Goal: Complete application form

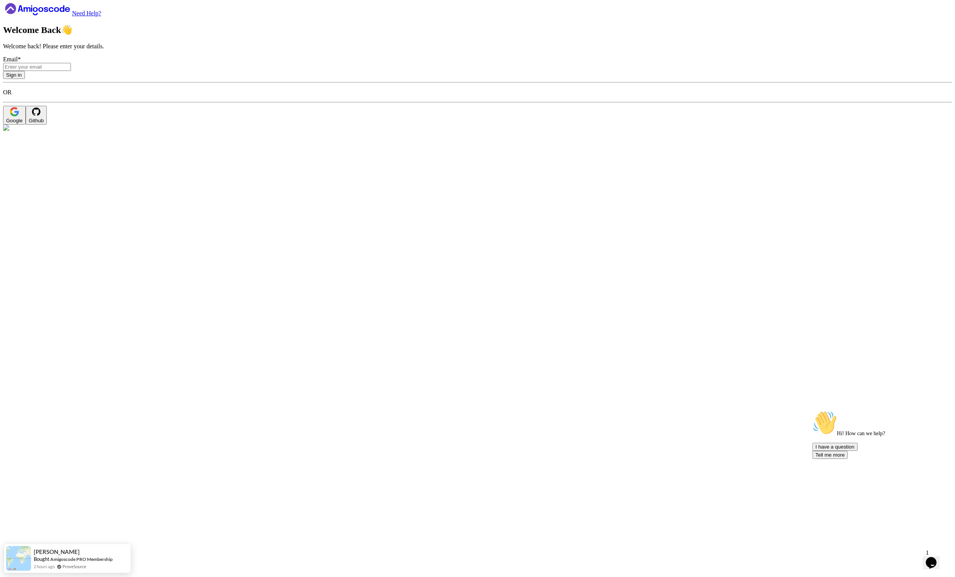
click at [71, 71] on input "Email *" at bounding box center [37, 67] width 68 height 8
click at [71, 71] on input "d" at bounding box center [37, 67] width 68 height 8
type input "fooandbar22@gmail.com"
click at [25, 79] on button "Sign in" at bounding box center [14, 75] width 22 height 8
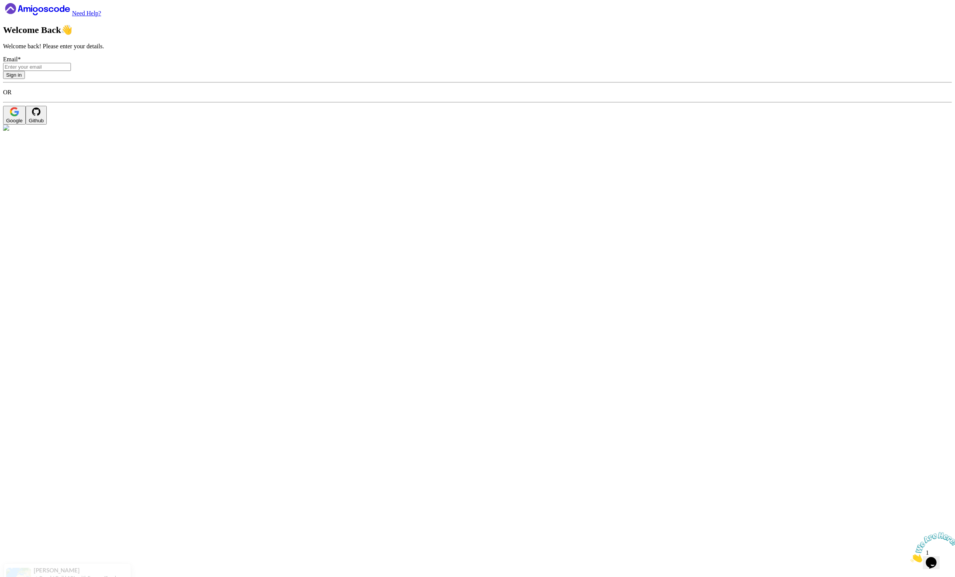
click at [71, 71] on input "Email *" at bounding box center [37, 67] width 68 height 8
paste input "[EMAIL_ADDRESS][DOMAIN_NAME]"
type input "fooandbar22@gmail.com"
click at [25, 79] on button "Sign in" at bounding box center [14, 75] width 22 height 8
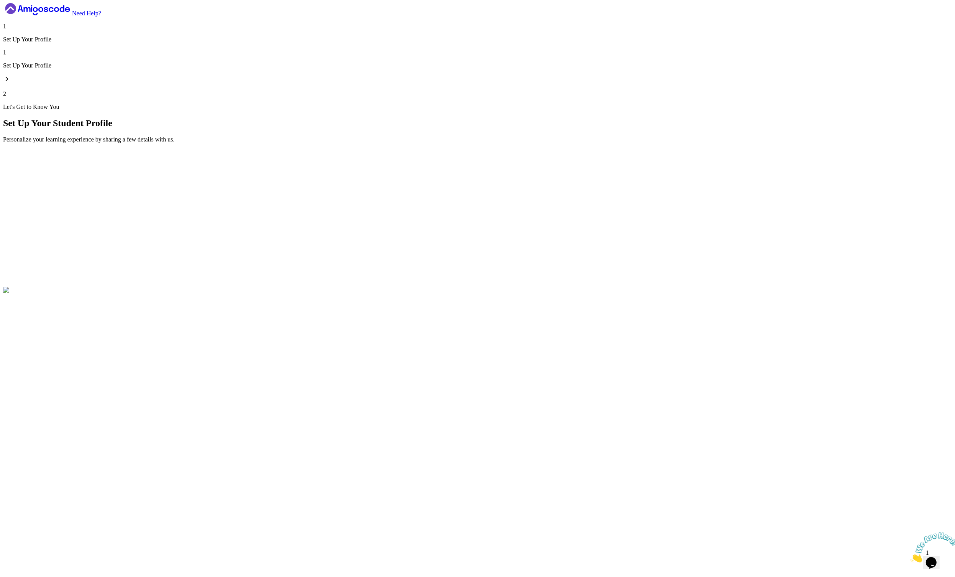
type input "quickfoxa9d10"
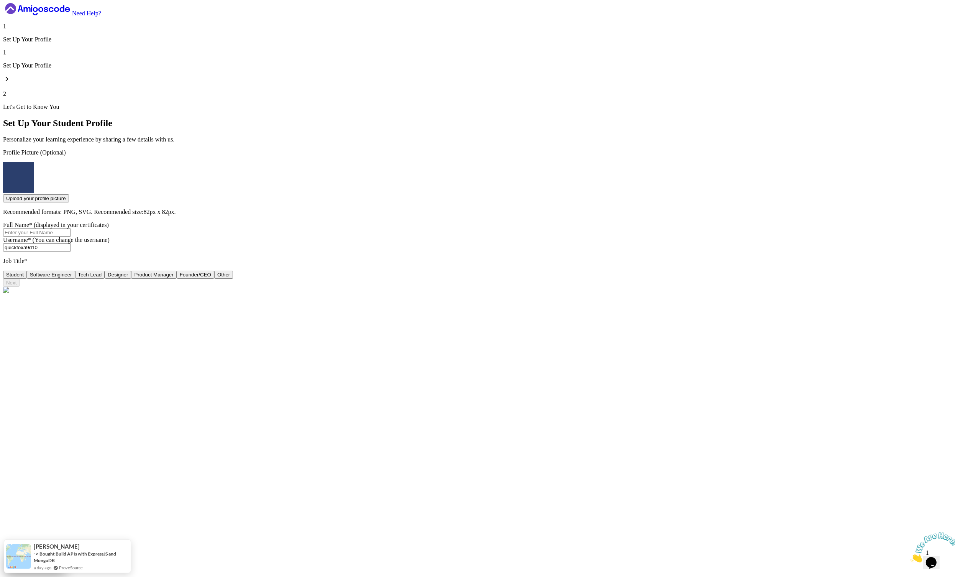
click at [53, 15] on icon at bounding box center [37, 9] width 69 height 12
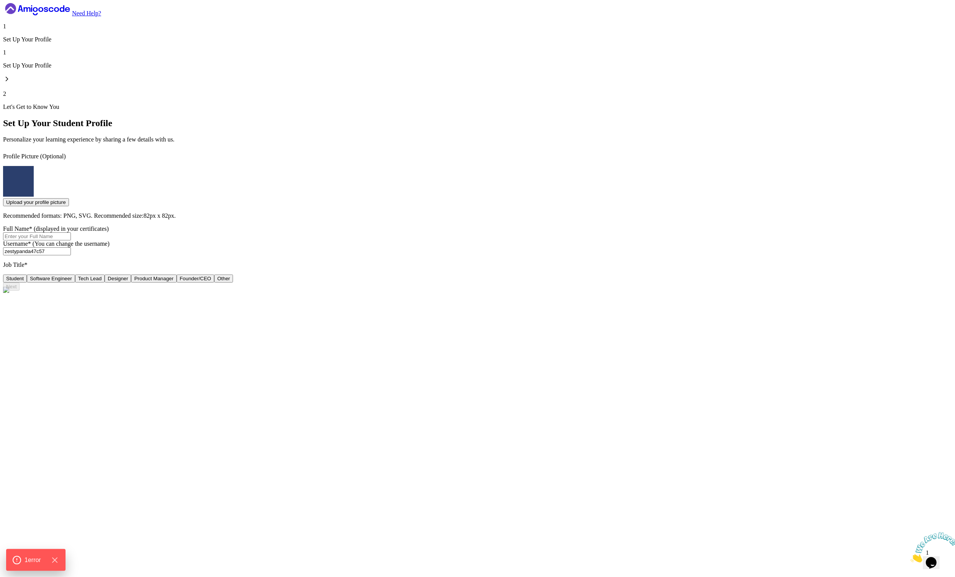
type input "quickorca63f97"
click at [71, 228] on input "Full Name* (displayed in your certificates)" at bounding box center [37, 232] width 68 height 8
type input "Nelson Mama Samba Braima Djalo"
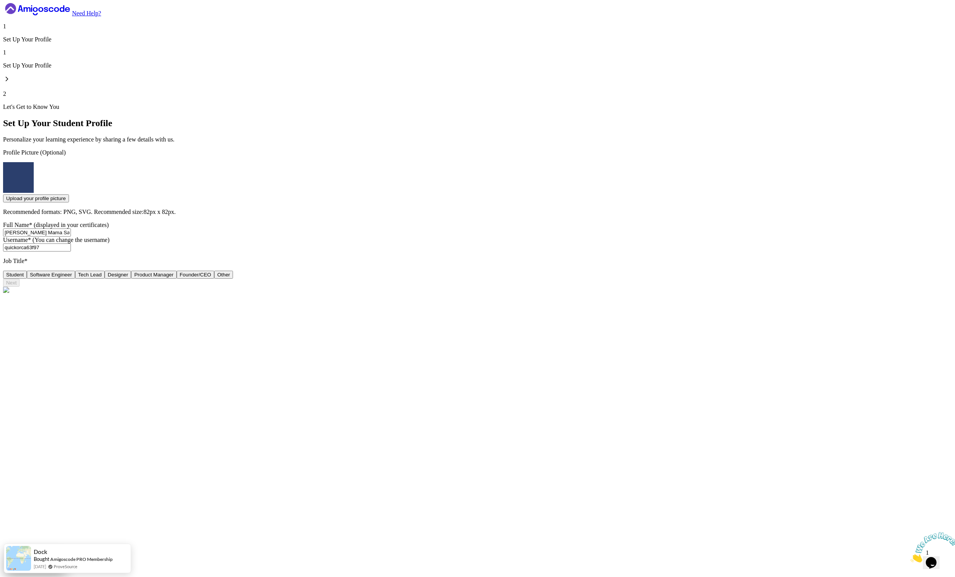
click at [131, 271] on button "Designer" at bounding box center [118, 275] width 26 height 8
click at [20, 287] on button "Next" at bounding box center [11, 283] width 16 height 8
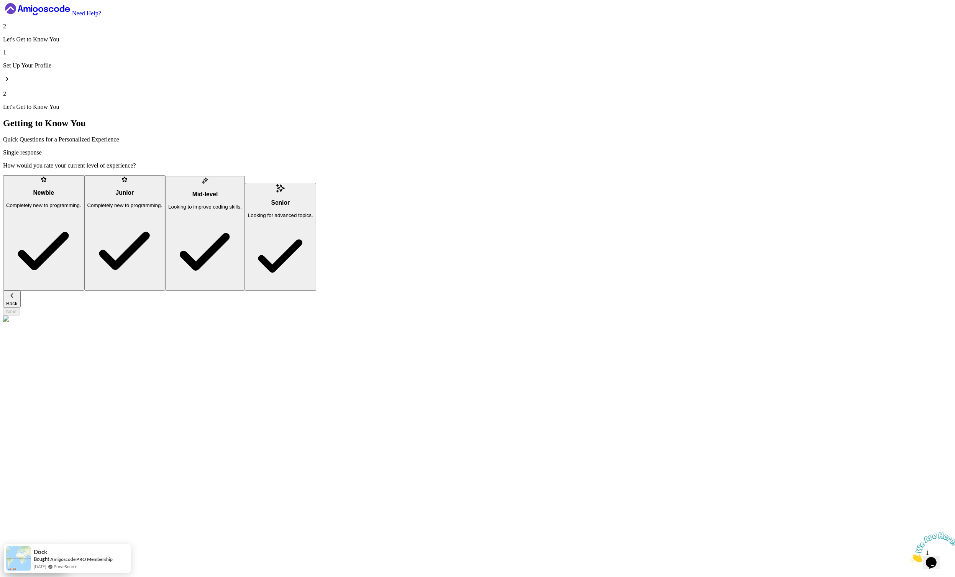
click at [242, 210] on p "Looking to improve coding skills." at bounding box center [205, 207] width 74 height 6
click at [20, 310] on button "Next" at bounding box center [11, 311] width 16 height 8
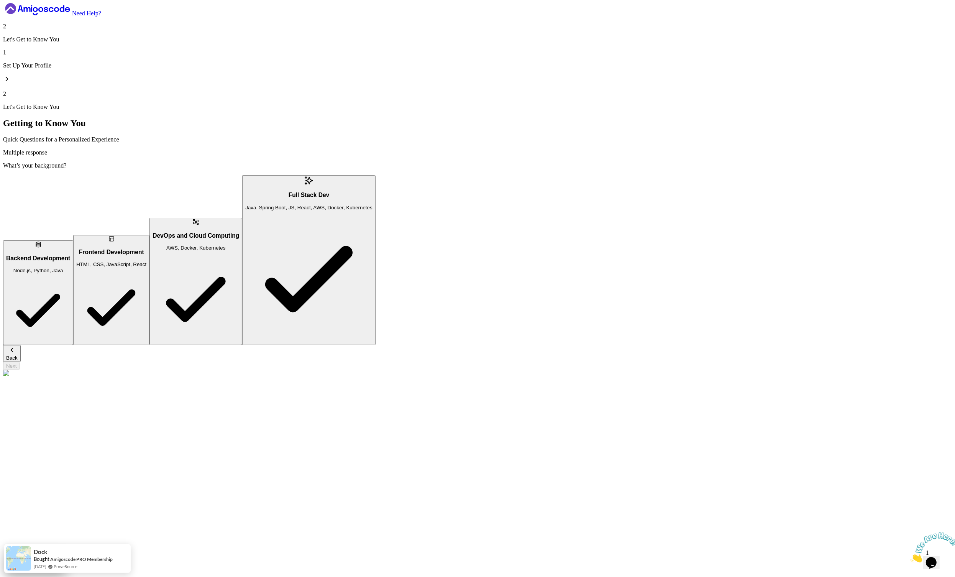
click at [146, 261] on p "HTML, CSS, JavaScript, React" at bounding box center [111, 264] width 70 height 6
click at [315, 345] on div "Back Next" at bounding box center [477, 357] width 949 height 25
click at [16, 363] on div "Next" at bounding box center [11, 366] width 10 height 6
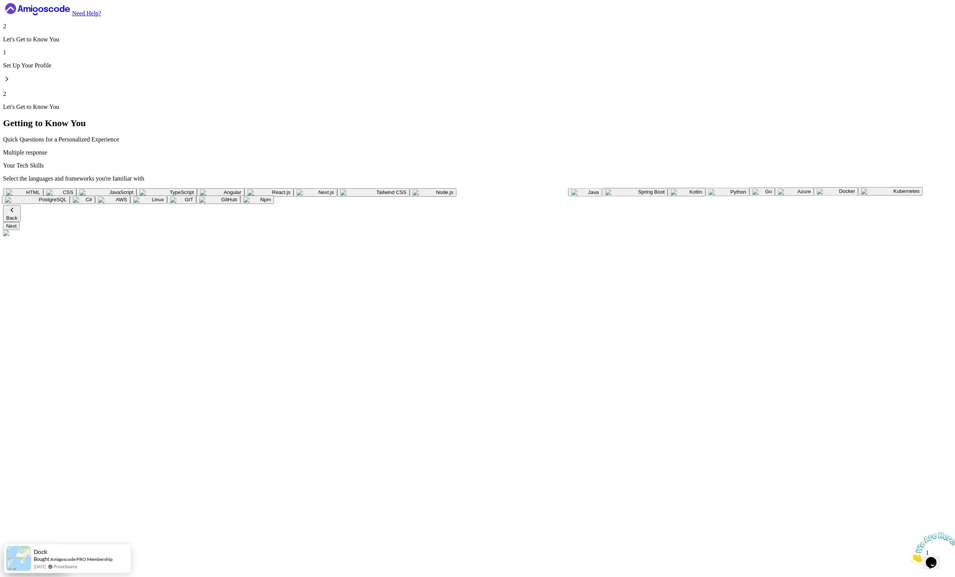
click at [224, 189] on img "button" at bounding box center [212, 192] width 24 height 6
click at [312, 230] on div "Back Next" at bounding box center [477, 217] width 949 height 25
click at [20, 230] on button "Next" at bounding box center [11, 226] width 16 height 8
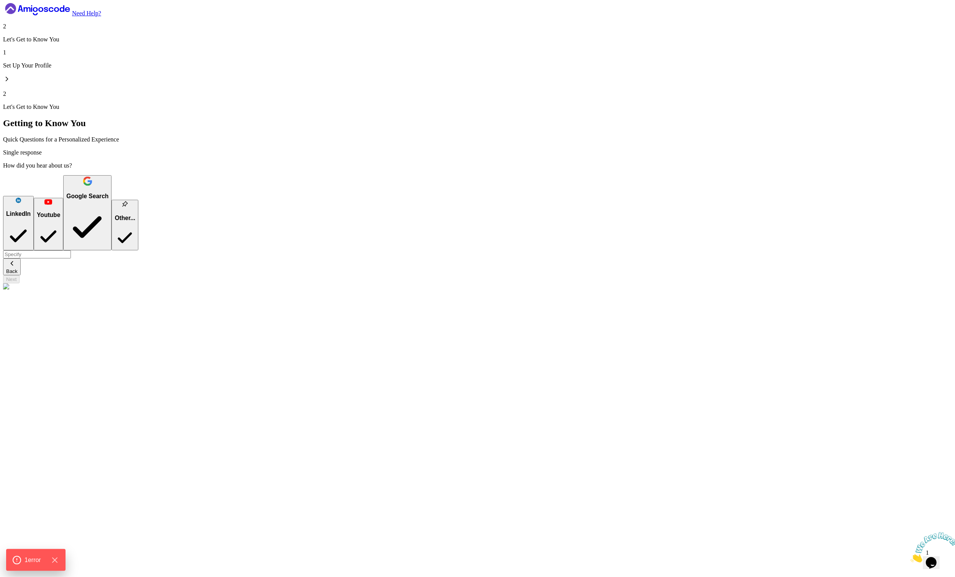
click at [108, 200] on div "Google Search" at bounding box center [87, 196] width 42 height 7
click at [20, 283] on button "Next" at bounding box center [11, 279] width 16 height 8
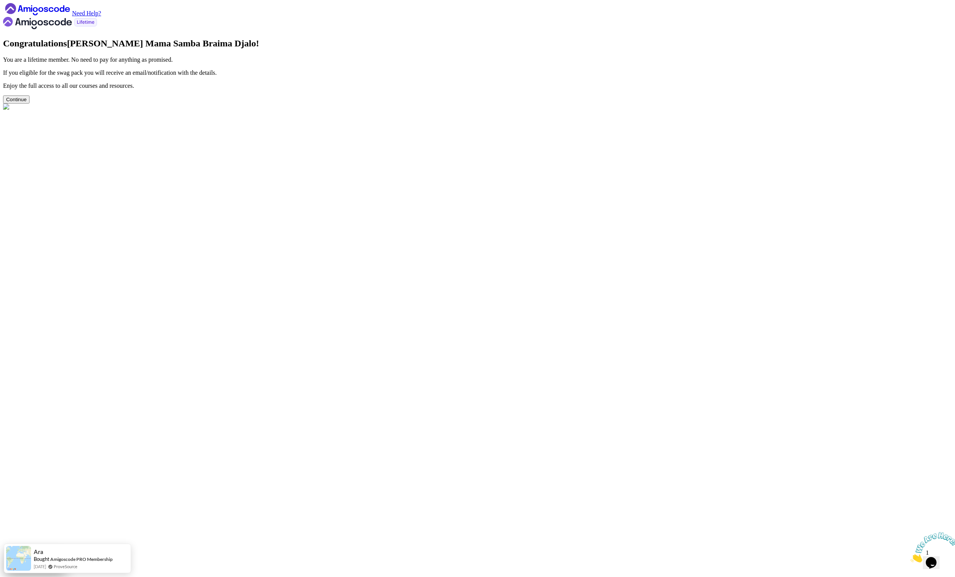
click at [30, 103] on button "Continue" at bounding box center [16, 99] width 26 height 8
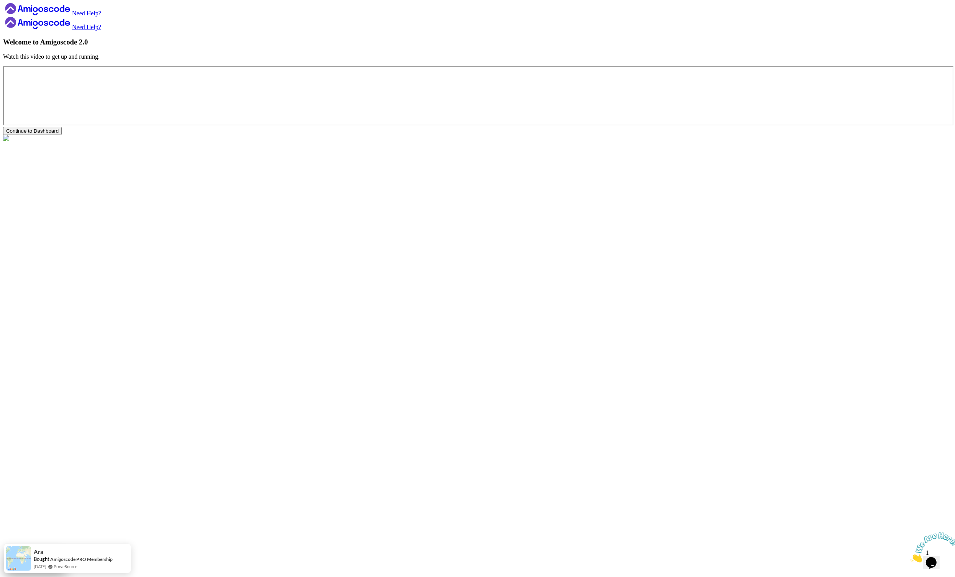
click at [59, 134] on div "Continue to Dashboard" at bounding box center [32, 131] width 53 height 6
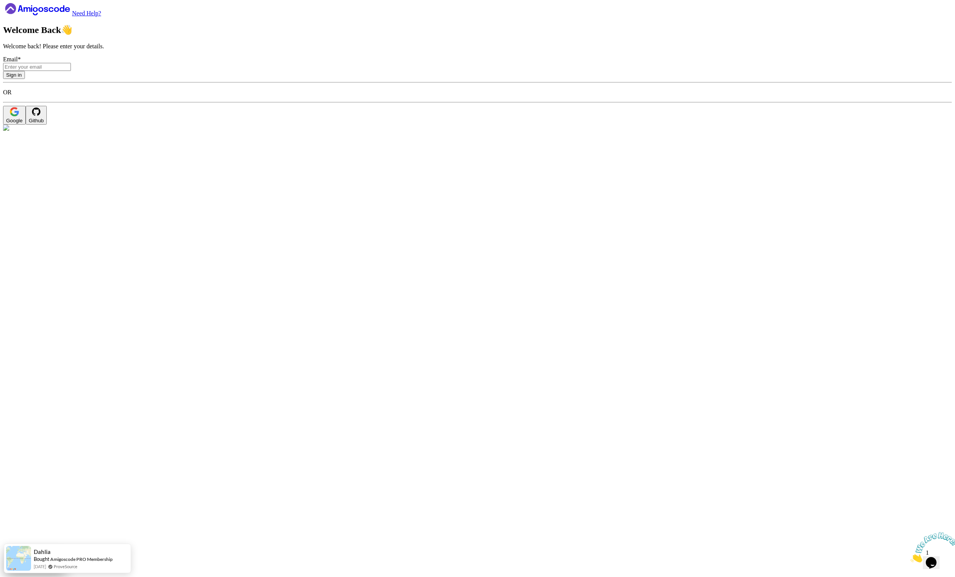
click at [71, 71] on input "Email *" at bounding box center [37, 67] width 68 height 8
type input "nelson@amigoscode.com"
click at [25, 79] on button "Sign in" at bounding box center [14, 75] width 22 height 8
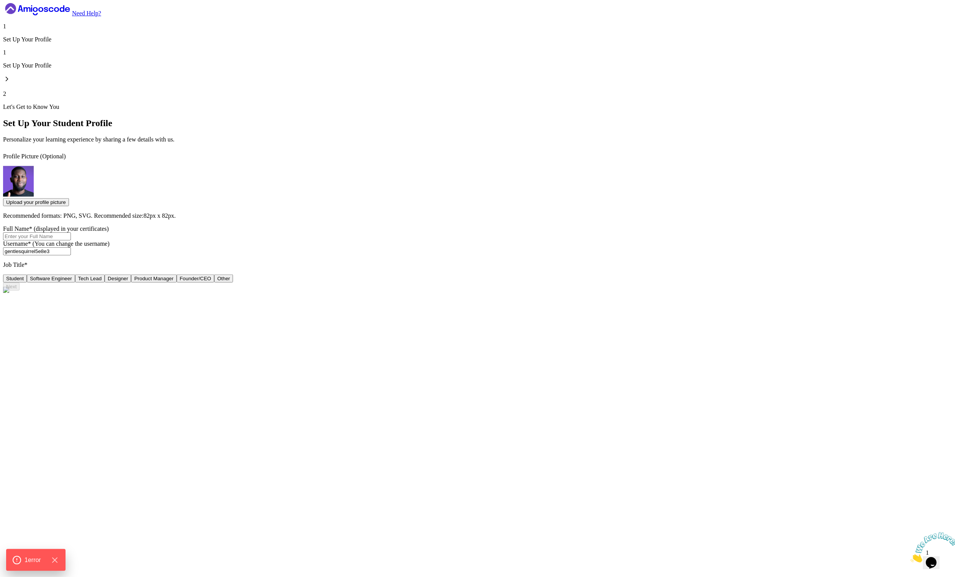
type input "keenbison45e48"
click at [71, 228] on input "Full Name* (displayed in your certificates)" at bounding box center [37, 232] width 68 height 8
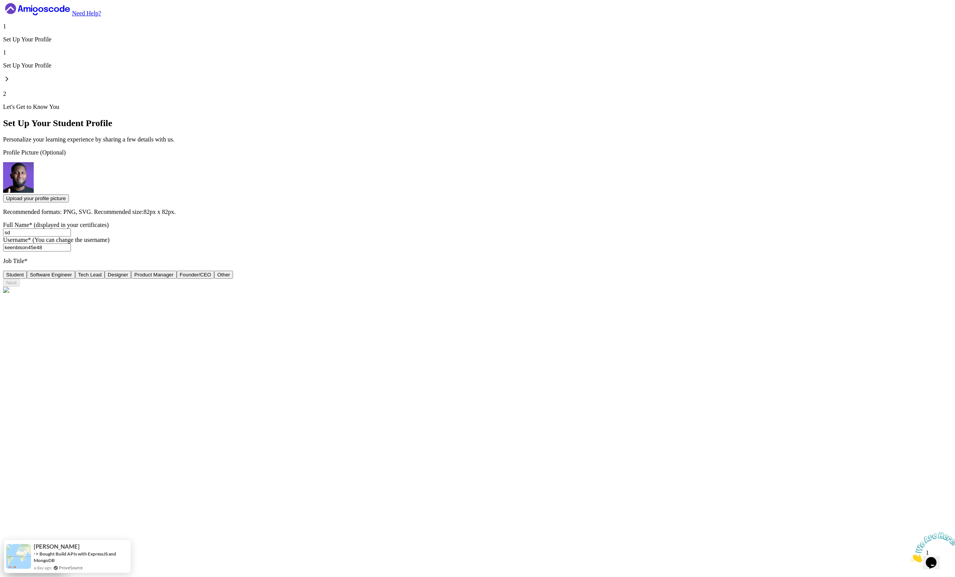
type input "Slides"
click at [131, 271] on button "Designer" at bounding box center [118, 275] width 26 height 8
click at [16, 286] on div "Next" at bounding box center [11, 283] width 10 height 6
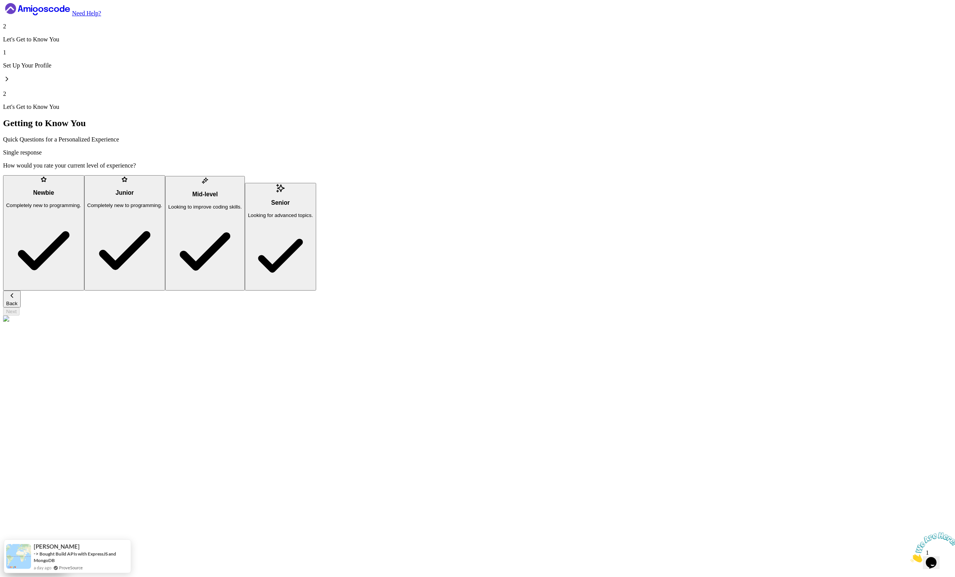
click at [81, 202] on p "Completely new to programming." at bounding box center [43, 205] width 75 height 6
click at [308, 291] on div "Back Next" at bounding box center [477, 303] width 949 height 25
click at [20, 307] on button "Next" at bounding box center [11, 311] width 16 height 8
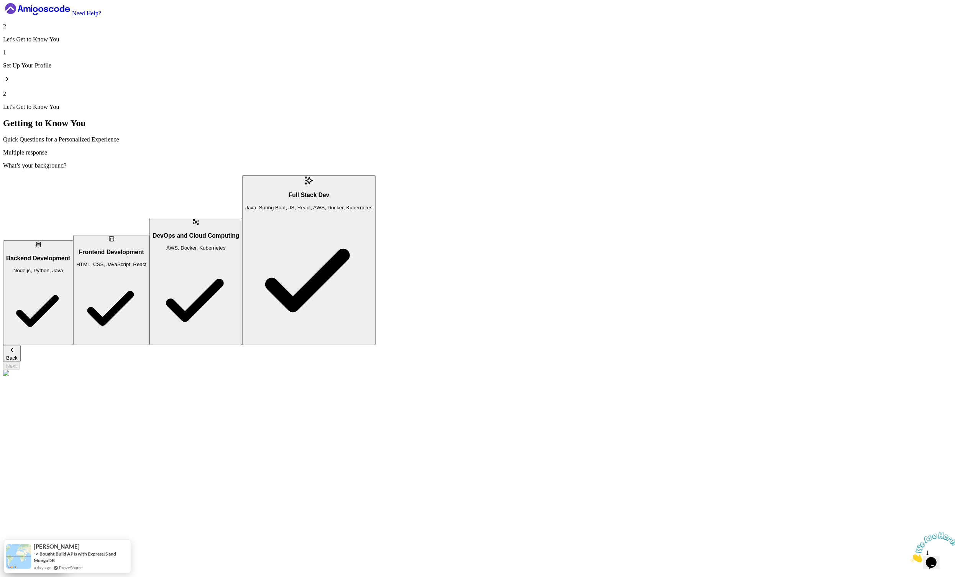
click at [146, 249] on div "Frontend Development HTML, CSS, JavaScript, React" at bounding box center [111, 258] width 70 height 19
click at [339, 345] on div "Back Next" at bounding box center [477, 357] width 949 height 25
click at [20, 362] on button "Next" at bounding box center [11, 366] width 16 height 8
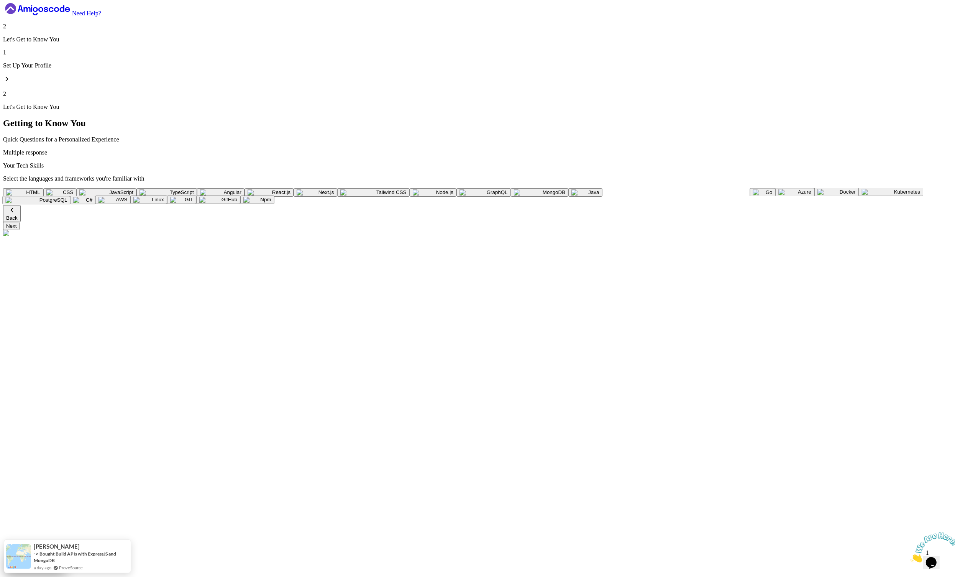
click at [260, 188] on div "HTML CSS JavaScript TypeScript Angular React.js Next.js Tailwind CSS Node.js Gr…" at bounding box center [477, 196] width 949 height 17
click at [224, 189] on img "button" at bounding box center [212, 192] width 24 height 6
click at [20, 230] on button "Next" at bounding box center [11, 226] width 16 height 8
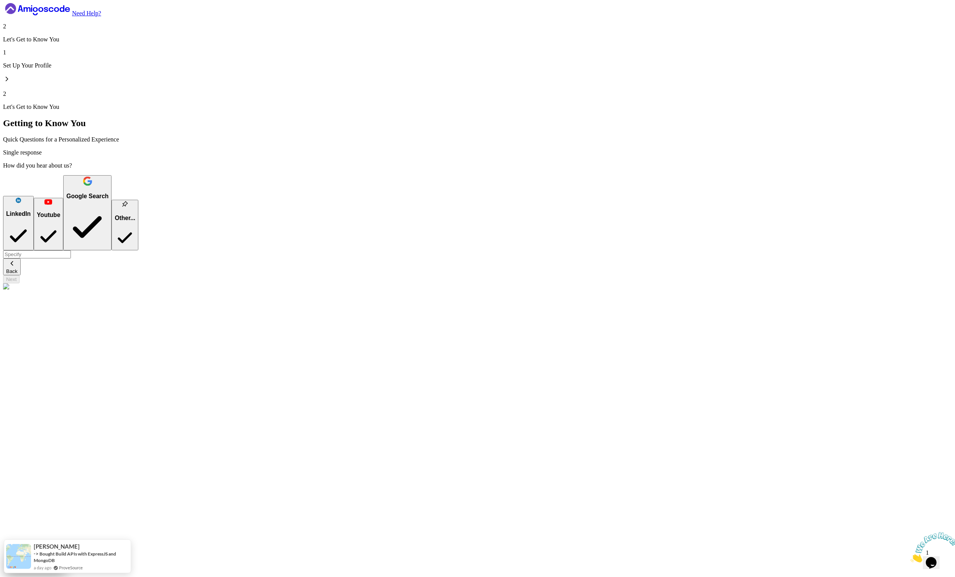
click at [112, 228] on button "Google Search" at bounding box center [87, 212] width 48 height 75
click at [317, 283] on div "Back Next" at bounding box center [477, 270] width 949 height 25
click at [332, 283] on div "Back Next" at bounding box center [477, 270] width 949 height 25
click at [16, 282] on div "Next" at bounding box center [11, 279] width 10 height 6
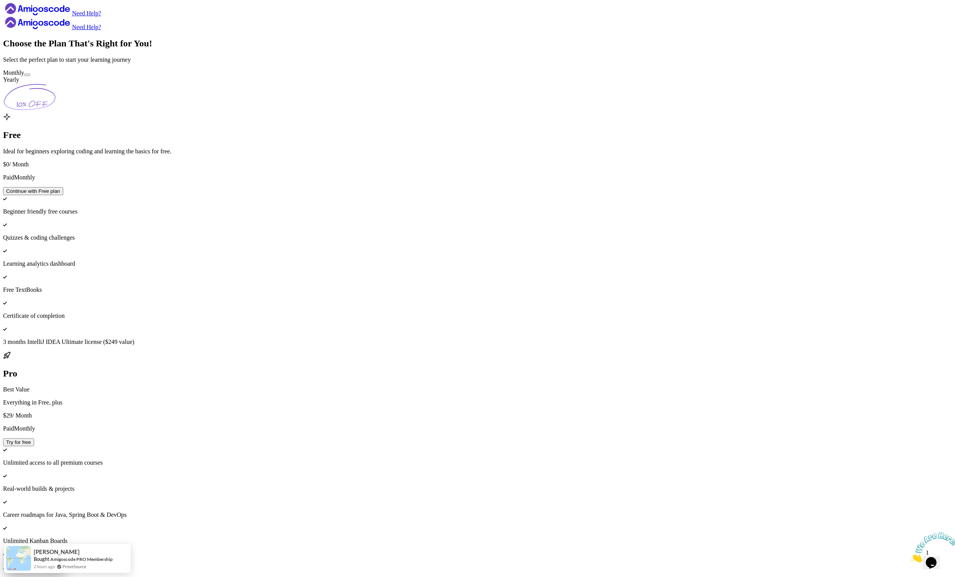
click at [30, 76] on button at bounding box center [27, 75] width 6 height 2
click at [27, 75] on div at bounding box center [27, 75] width 0 height 0
click at [30, 76] on button at bounding box center [27, 75] width 6 height 2
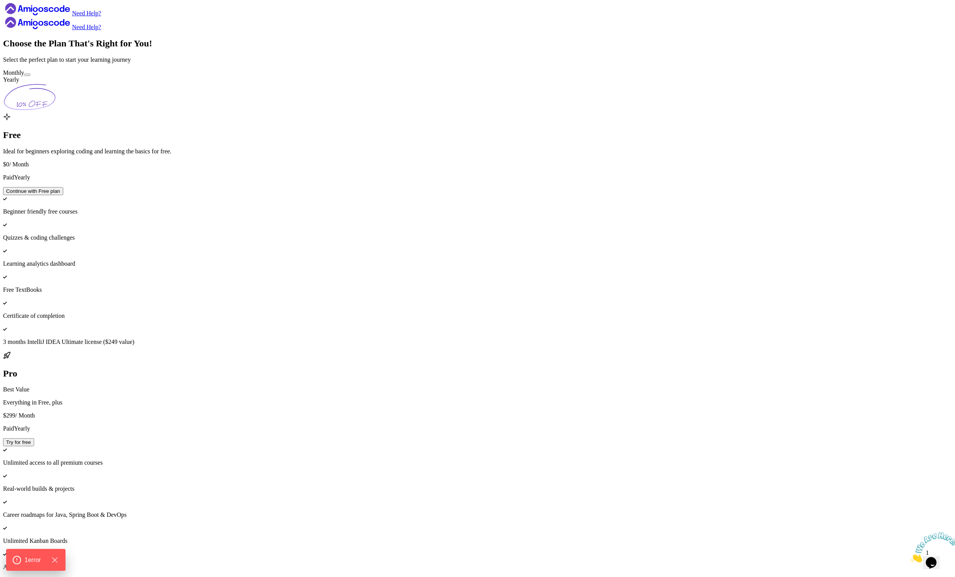
click at [63, 195] on button "Continue with Free plan" at bounding box center [33, 191] width 60 height 8
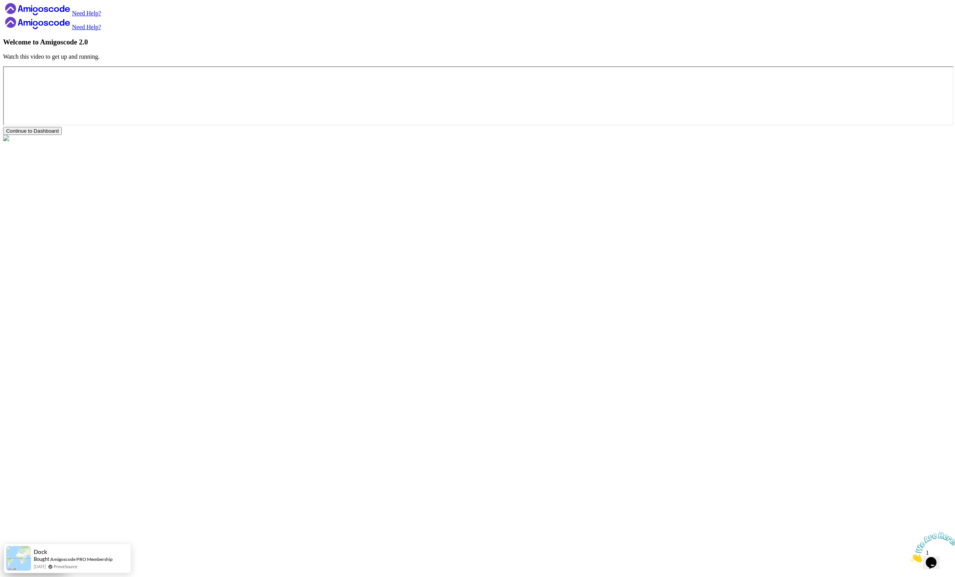
click at [62, 135] on button "Continue to Dashboard" at bounding box center [32, 131] width 59 height 8
